Goal: Information Seeking & Learning: Learn about a topic

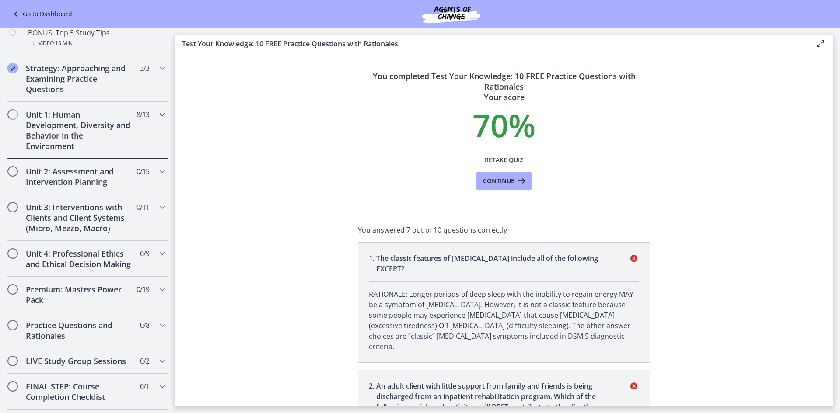
scroll to position [459, 0]
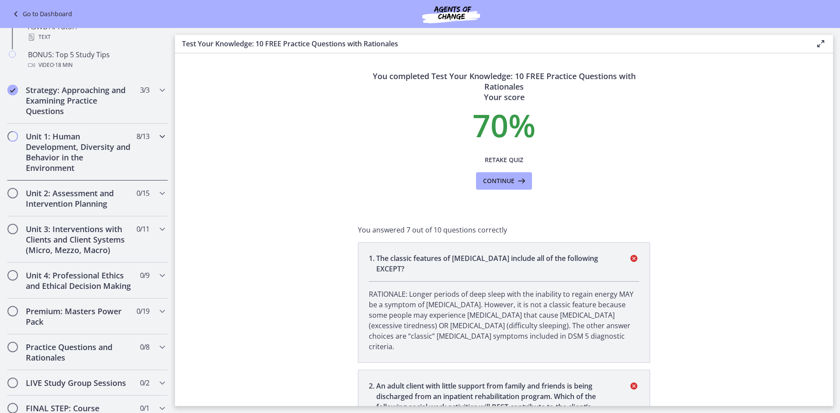
click at [73, 155] on h2 "Unit 1: Human Development, Diversity and Behavior in the Environment" at bounding box center [79, 152] width 107 height 42
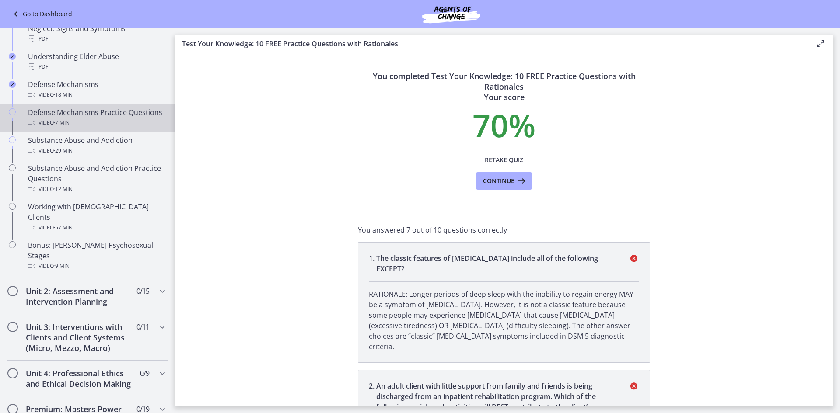
click at [91, 122] on div "Video · 7 min" at bounding box center [96, 123] width 136 height 10
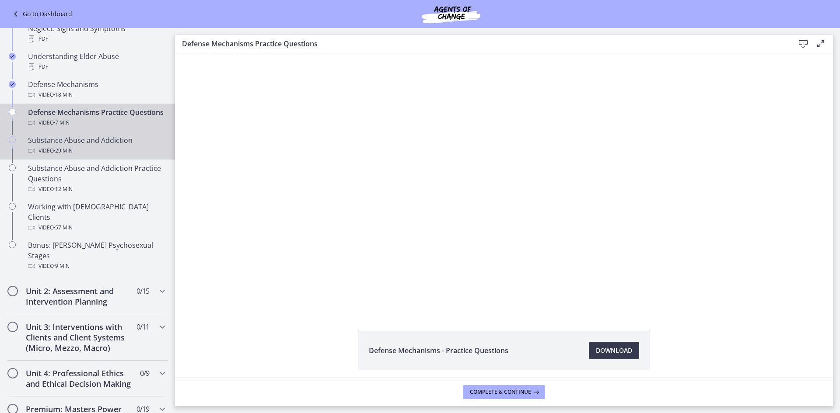
click at [121, 136] on div "Substance Abuse and Addiction Video · 29 min" at bounding box center [96, 145] width 136 height 21
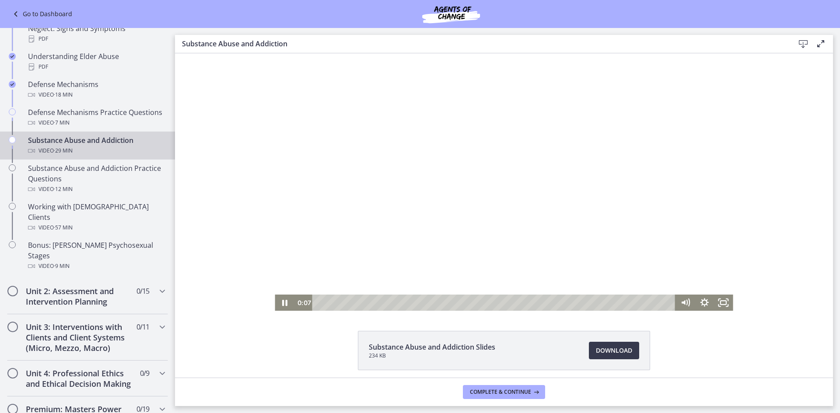
scroll to position [35, 0]
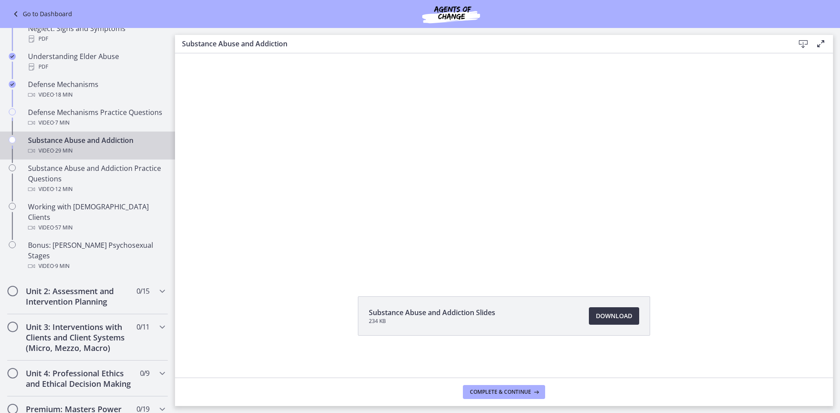
click at [596, 316] on span "Download Opens in a new window" at bounding box center [614, 316] width 36 height 10
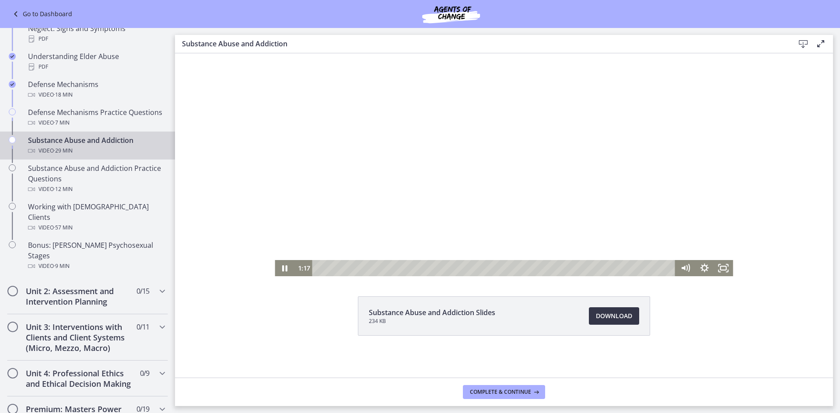
scroll to position [0, 0]
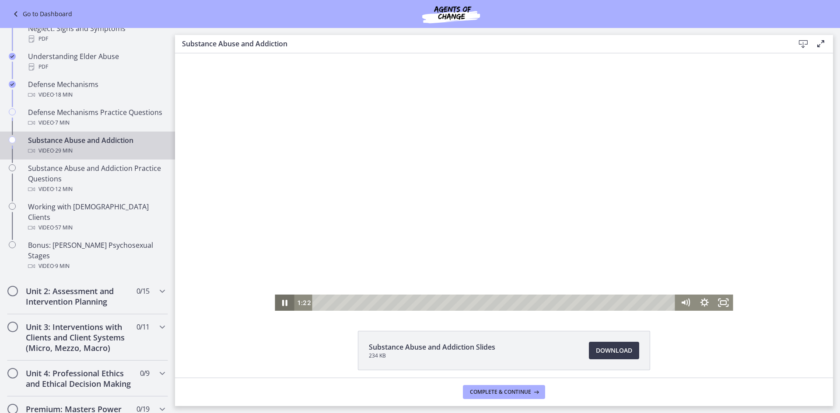
click at [282, 299] on icon "Pause" at bounding box center [284, 303] width 19 height 16
click at [448, 109] on div at bounding box center [504, 182] width 458 height 258
click at [282, 306] on icon "Pause" at bounding box center [285, 303] width 6 height 7
